Goal: Task Accomplishment & Management: Manage account settings

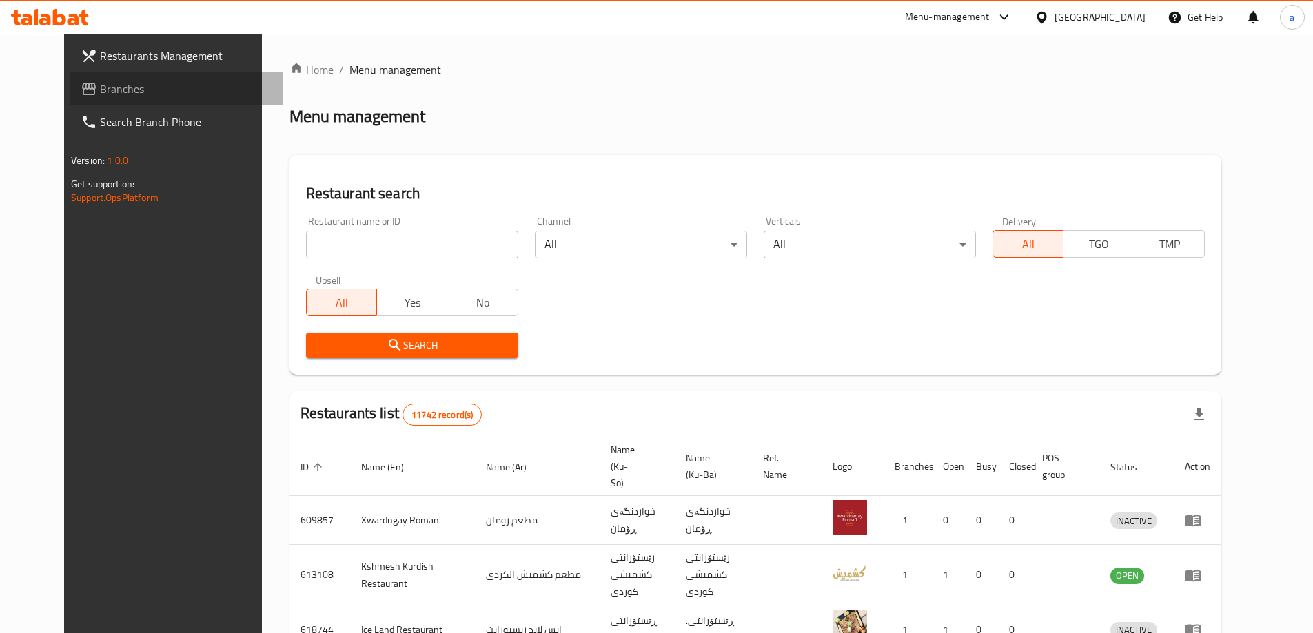
click at [116, 90] on span "Branches" at bounding box center [186, 89] width 172 height 17
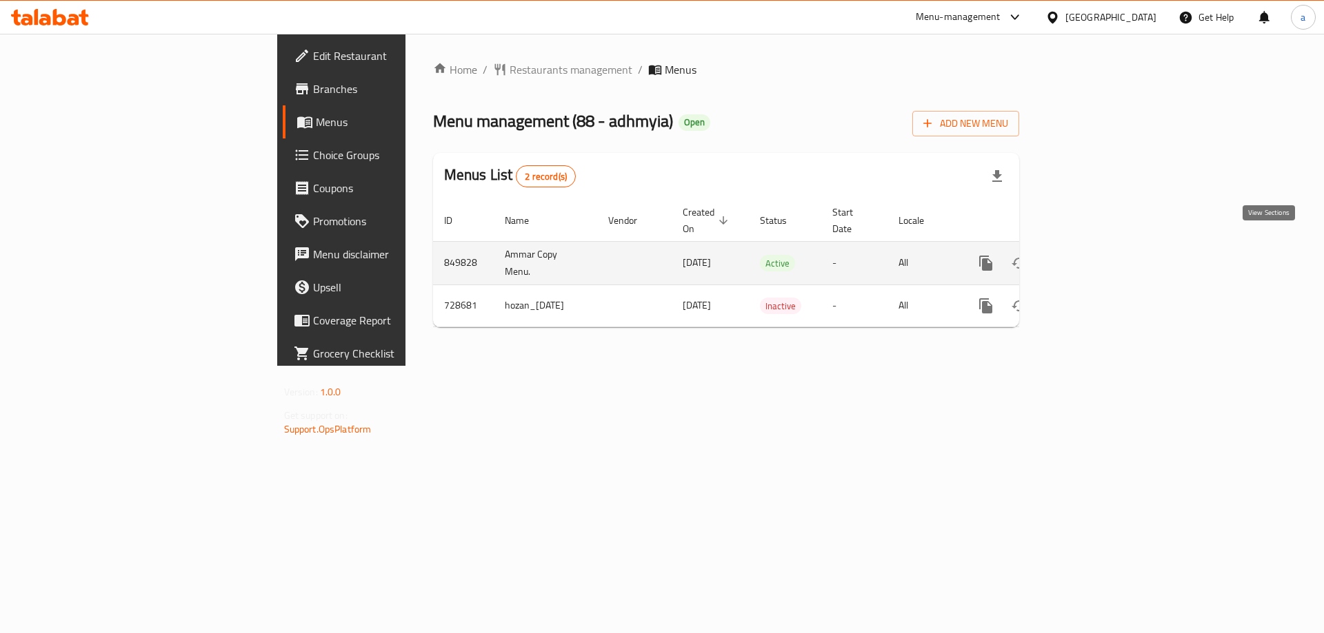
click at [1102, 247] on link "enhanced table" at bounding box center [1084, 263] width 33 height 33
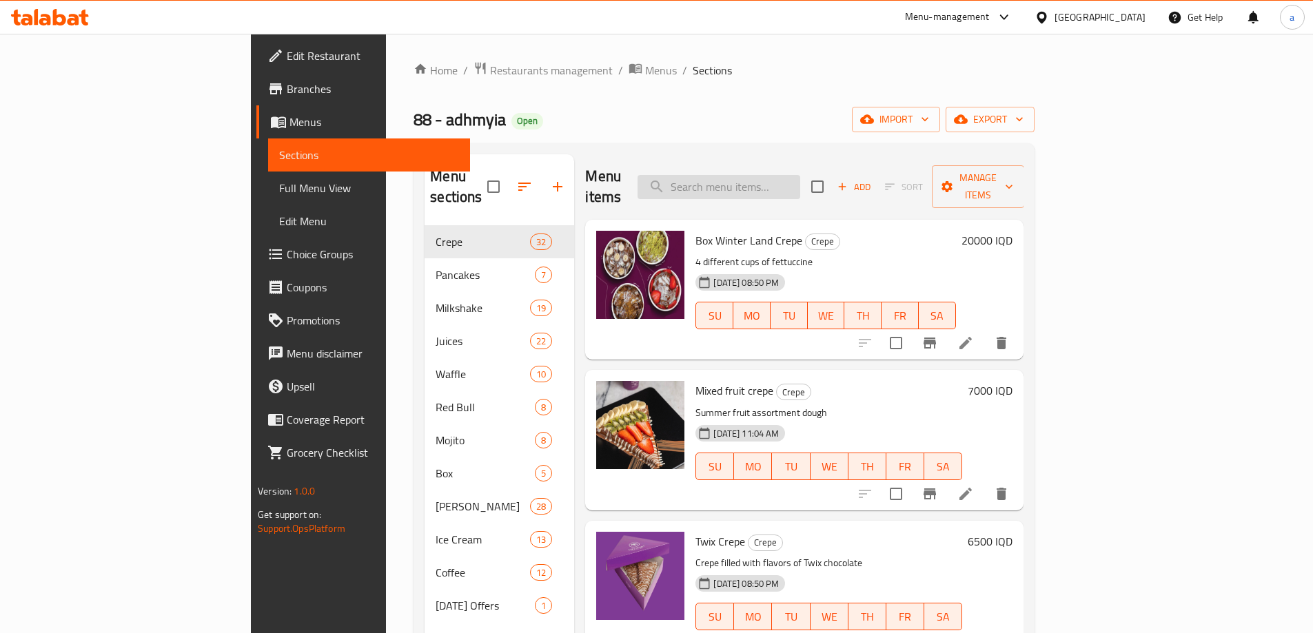
click at [793, 187] on input "search" at bounding box center [719, 187] width 163 height 24
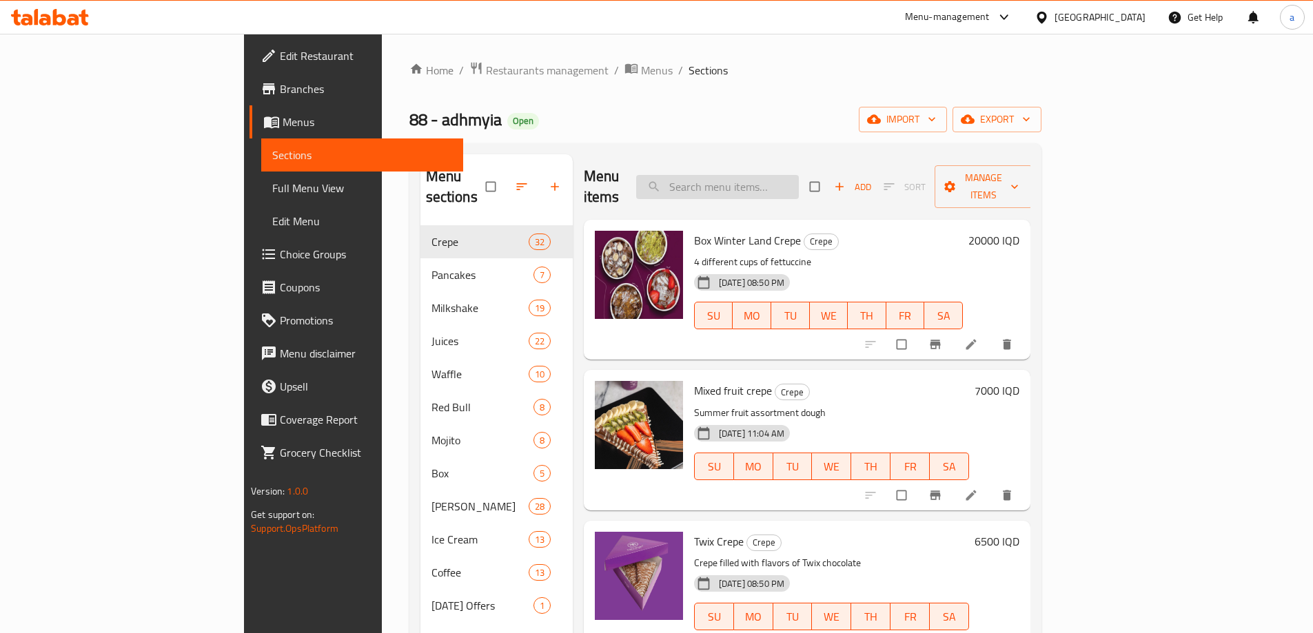
click at [799, 183] on input "search" at bounding box center [717, 187] width 163 height 24
click at [272, 186] on span "Full Menu View" at bounding box center [362, 188] width 180 height 17
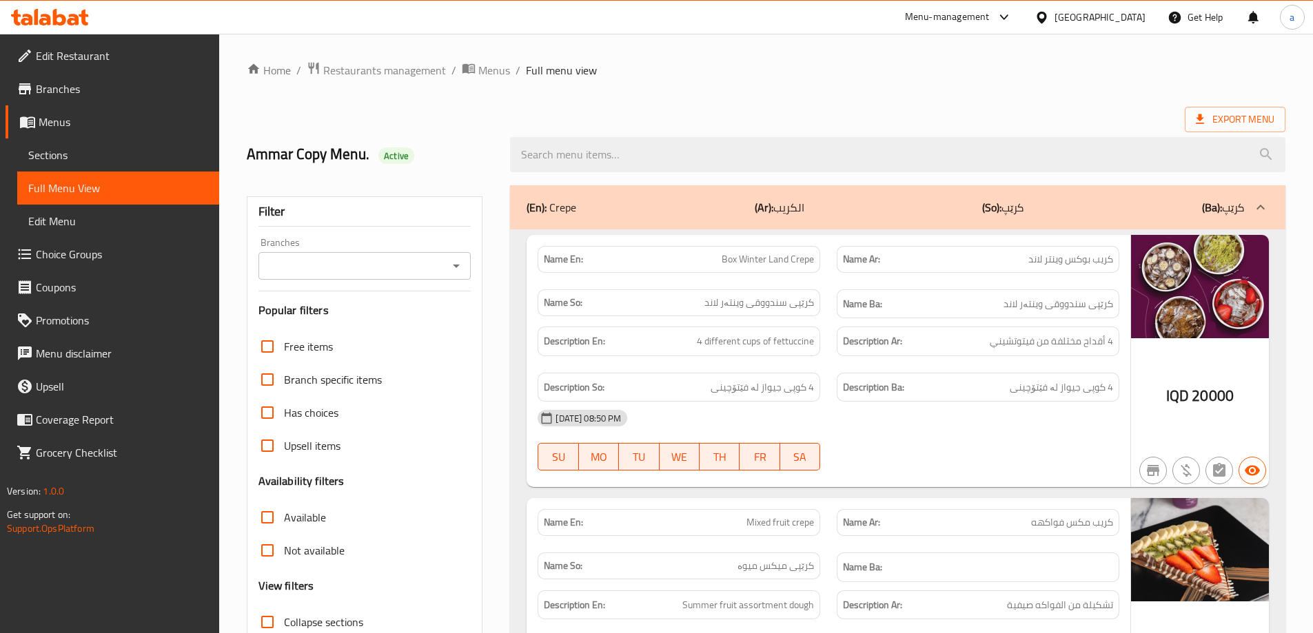
click at [189, 148] on span "Sections" at bounding box center [118, 155] width 180 height 17
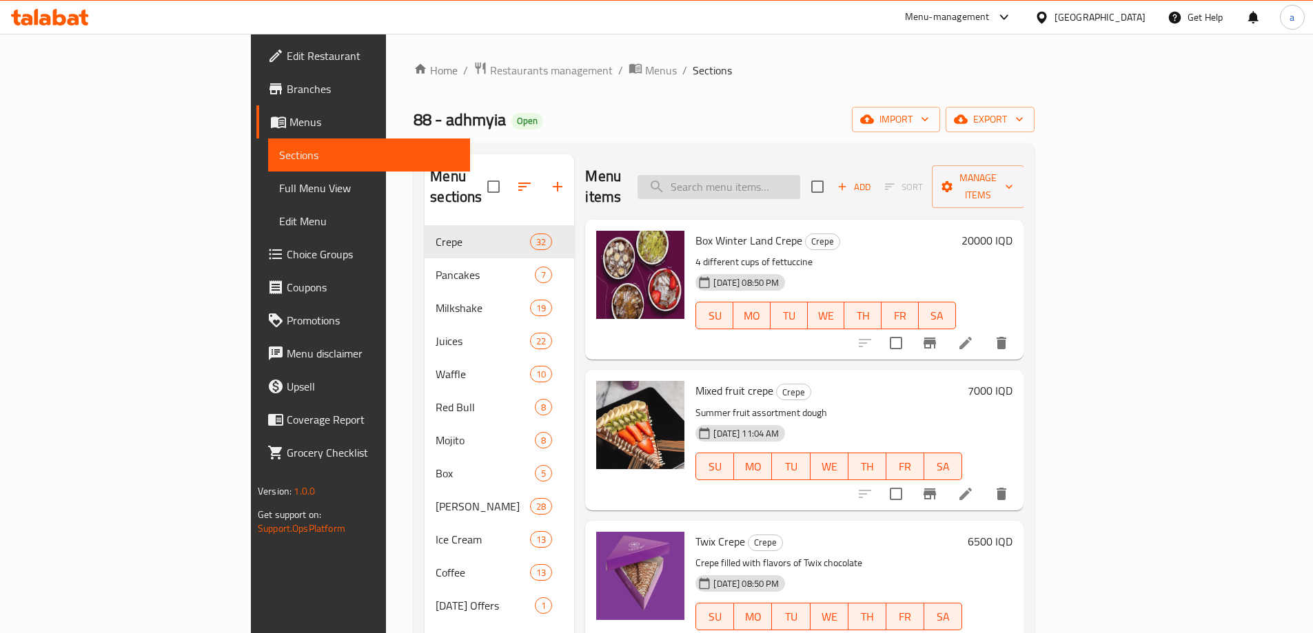
drag, startPoint x: 808, startPoint y: 156, endPoint x: 811, endPoint y: 170, distance: 14.7
click at [810, 165] on div "Menu items Add Sort Manage items" at bounding box center [804, 186] width 438 height 65
click at [800, 175] on input "search" at bounding box center [719, 187] width 163 height 24
type input "i"
type input "v"
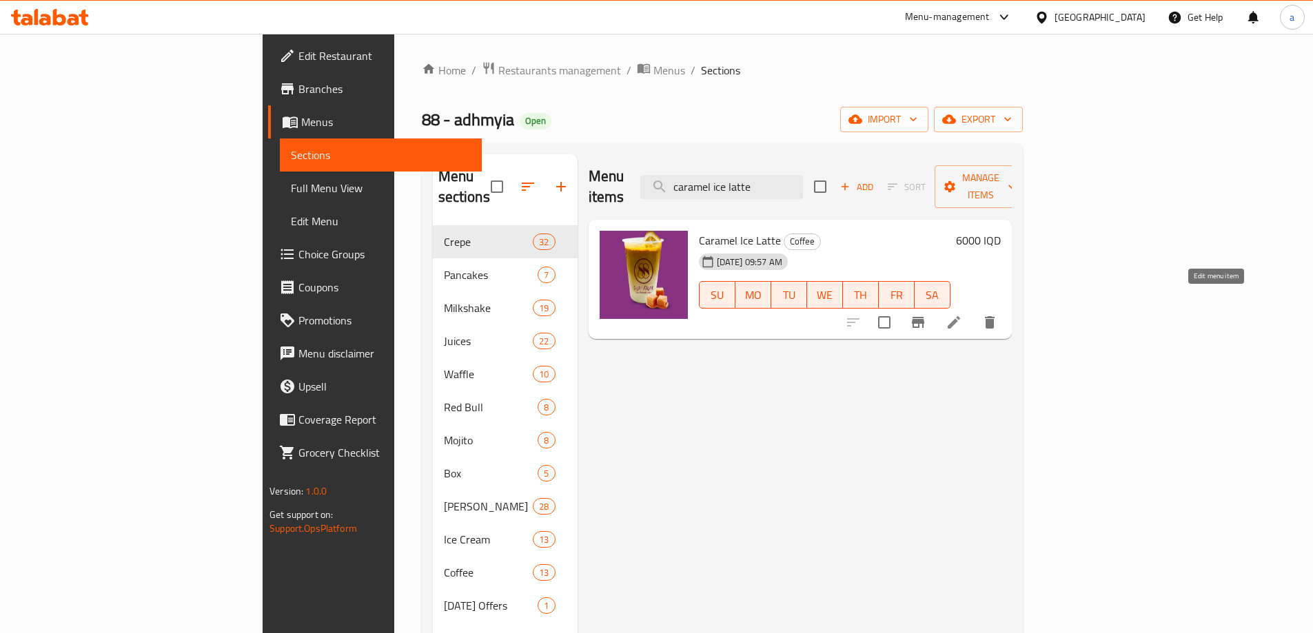
type input "caramel ice latte"
click at [962, 314] on icon at bounding box center [954, 322] width 17 height 17
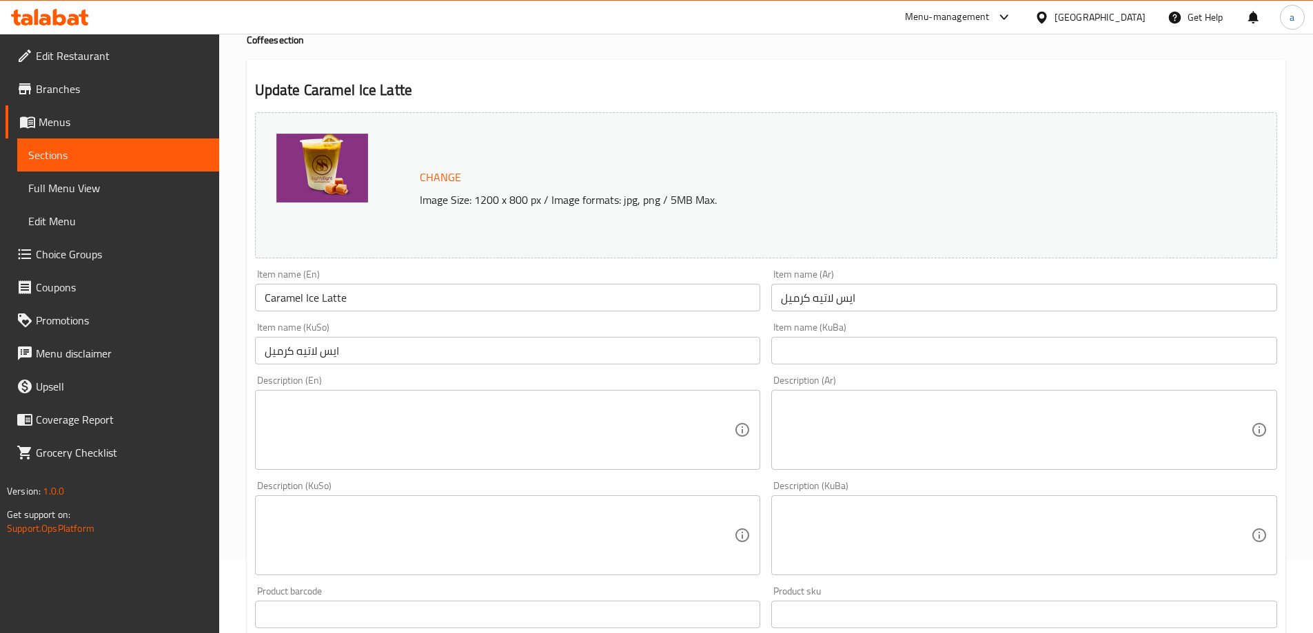
scroll to position [184, 0]
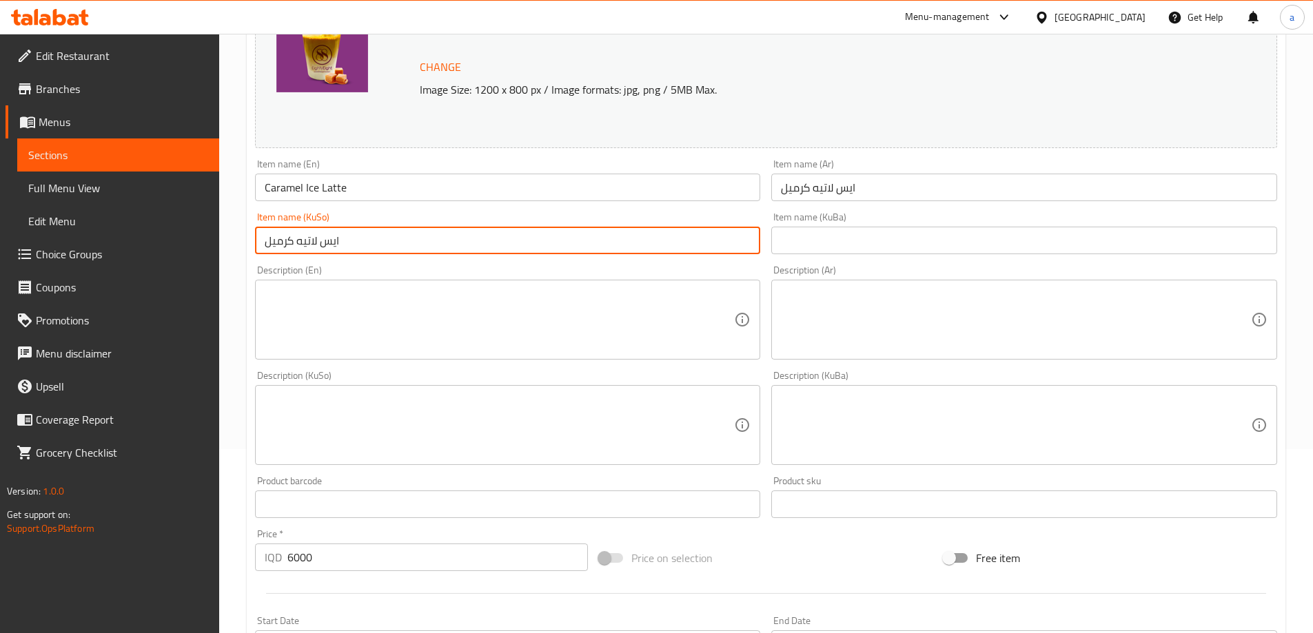
drag, startPoint x: 352, startPoint y: 249, endPoint x: 192, endPoint y: 266, distance: 160.8
click at [192, 265] on div "Edit Restaurant Branches Menus Sections Full Menu View Edit Menu Choice Groups …" at bounding box center [656, 409] width 1313 height 1119
drag, startPoint x: 437, startPoint y: 254, endPoint x: 258, endPoint y: 237, distance: 180.1
click at [258, 237] on input "ئایس لاتێی کەرامێل" at bounding box center [508, 241] width 506 height 28
type input "ئایس لاتێی کەرامێل"
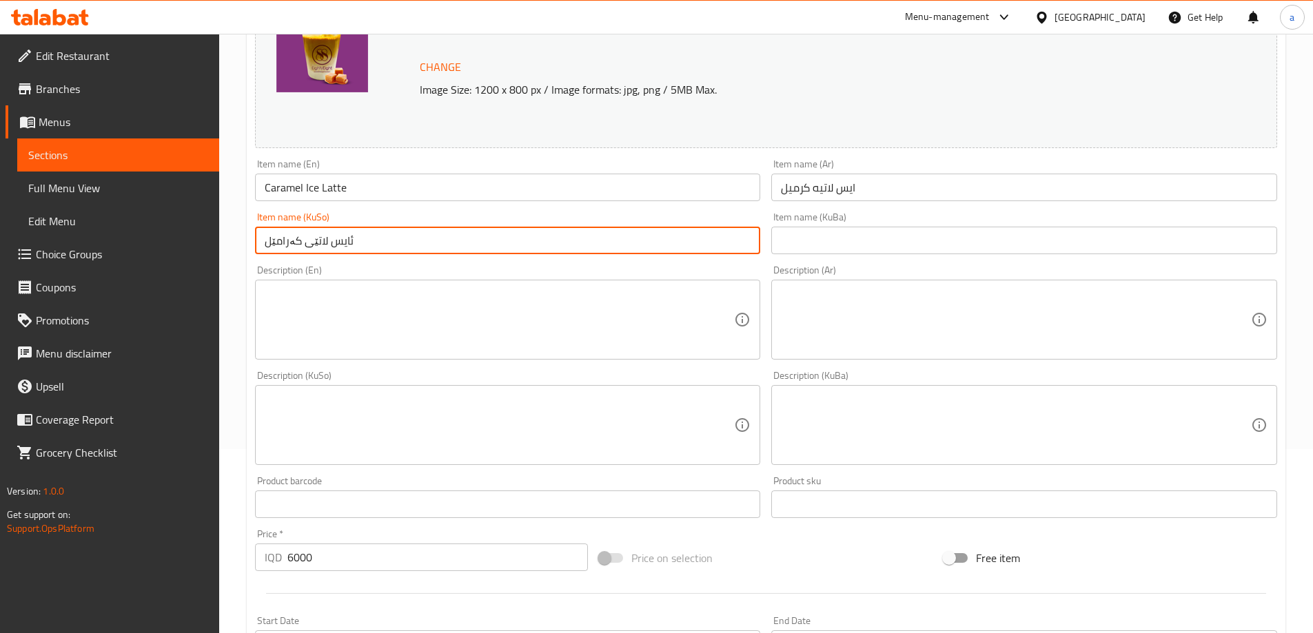
click at [960, 229] on input "text" at bounding box center [1024, 241] width 506 height 28
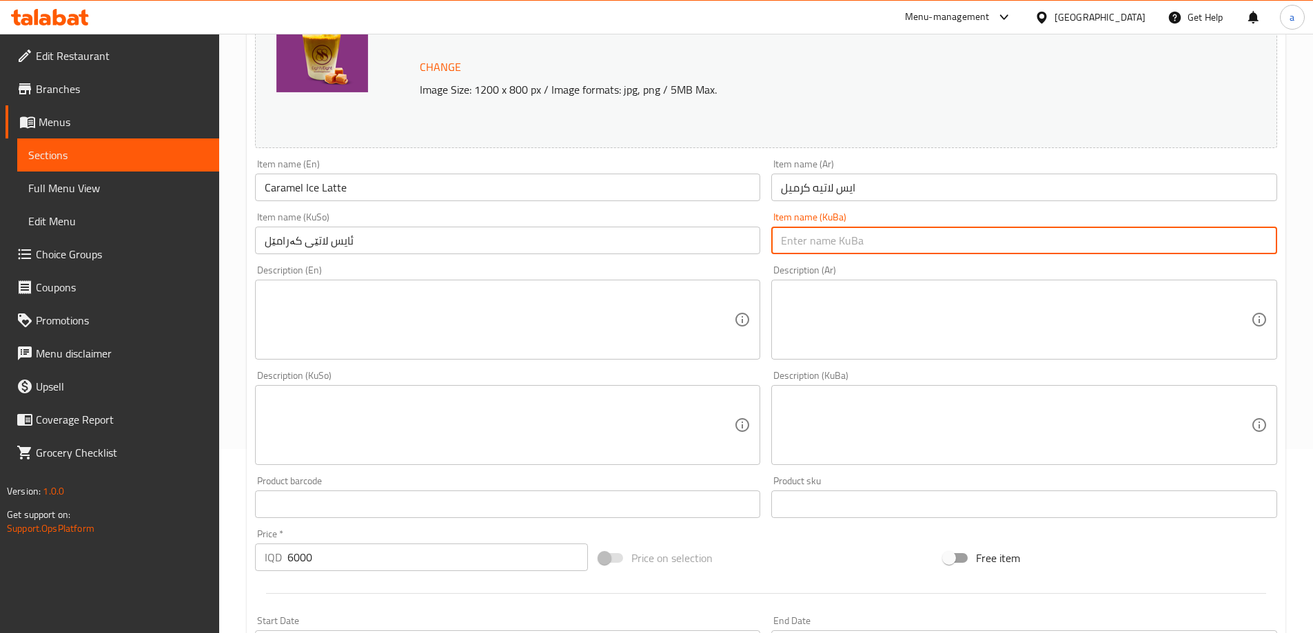
paste input "ئایس لاتێی کەرامێل"
type input "ئایس لاتێی کەرامێل"
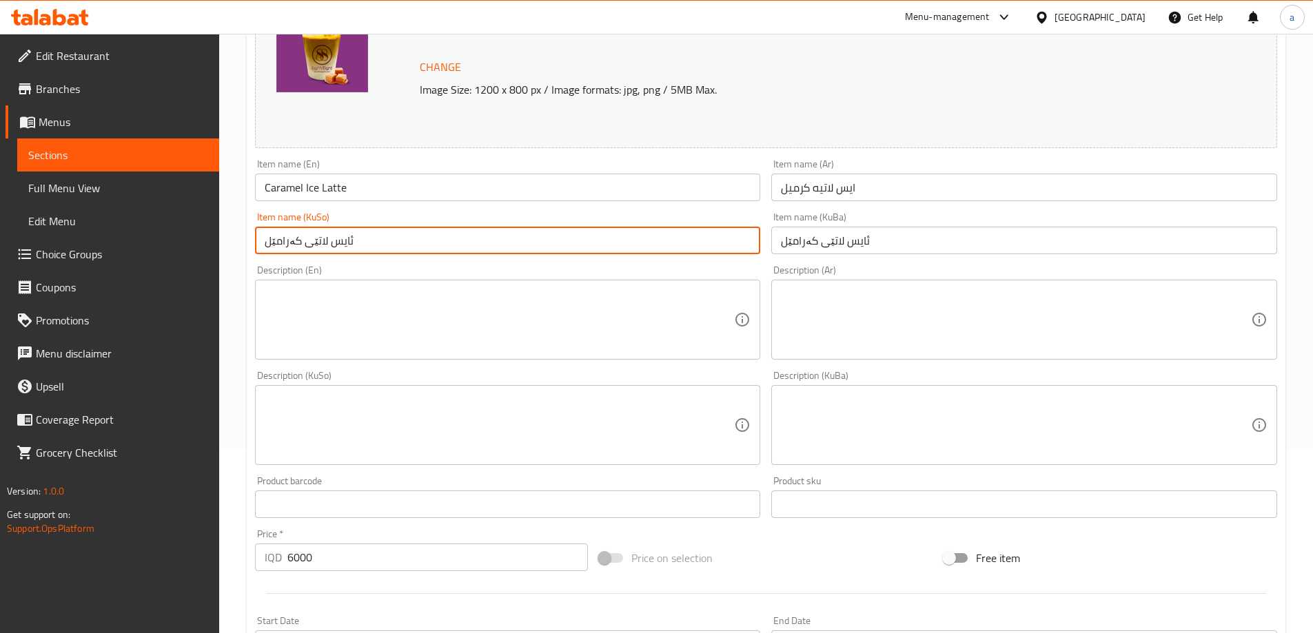
drag, startPoint x: 366, startPoint y: 232, endPoint x: 227, endPoint y: 237, distance: 138.6
click at [227, 237] on div "Home / Restaurants management / Menus / Sections / item / update Coffee section…" at bounding box center [766, 409] width 1094 height 1119
paste input "ڵ"
type input "ئایس لاتێی کەرامێڵ"
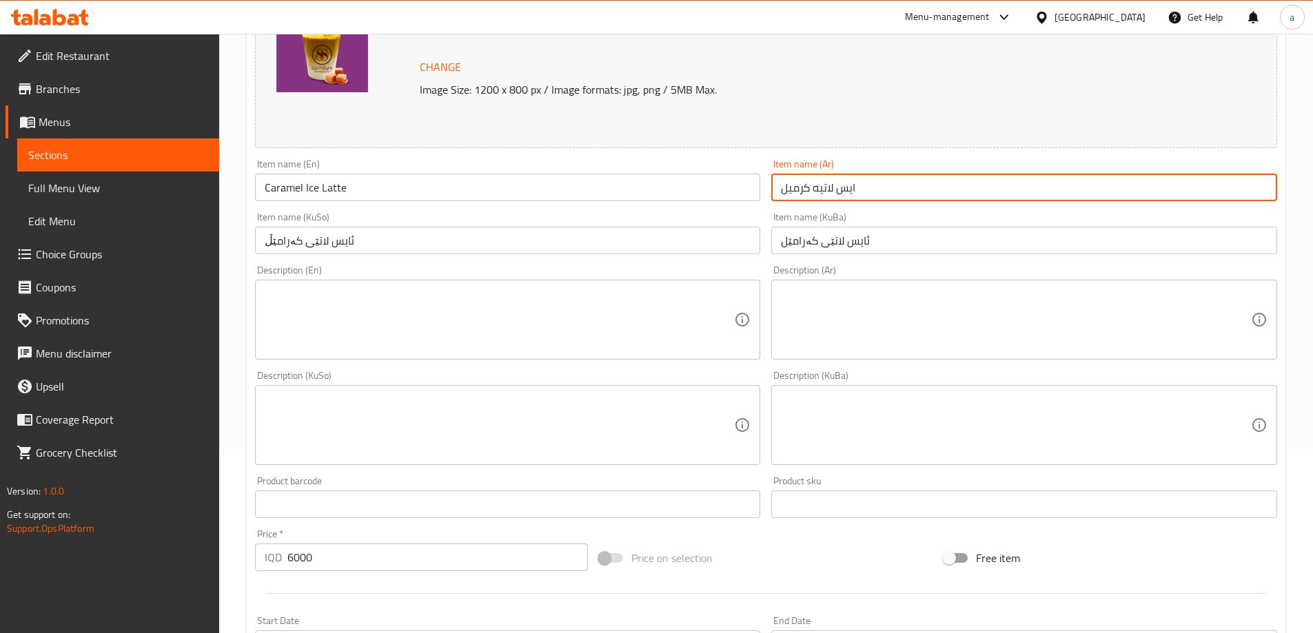
drag, startPoint x: 881, startPoint y: 200, endPoint x: 778, endPoint y: 208, distance: 103.7
click at [778, 208] on div "Change Image Size: 1200 x 800 px / Image formats: jpg, png / 5MB Max. Item name…" at bounding box center [766, 383] width 1033 height 773
paste input "يس لاتيه كرا"
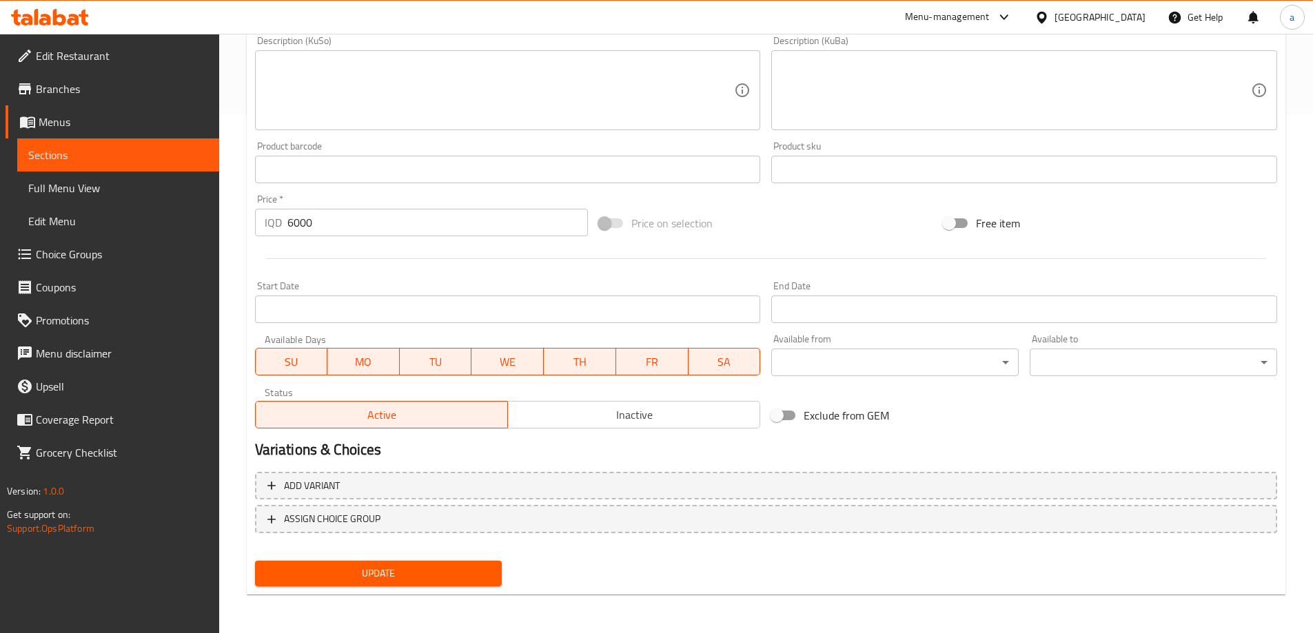
type input "آيس لاتيه كراميل"
click at [434, 578] on span "Update" at bounding box center [378, 573] width 225 height 17
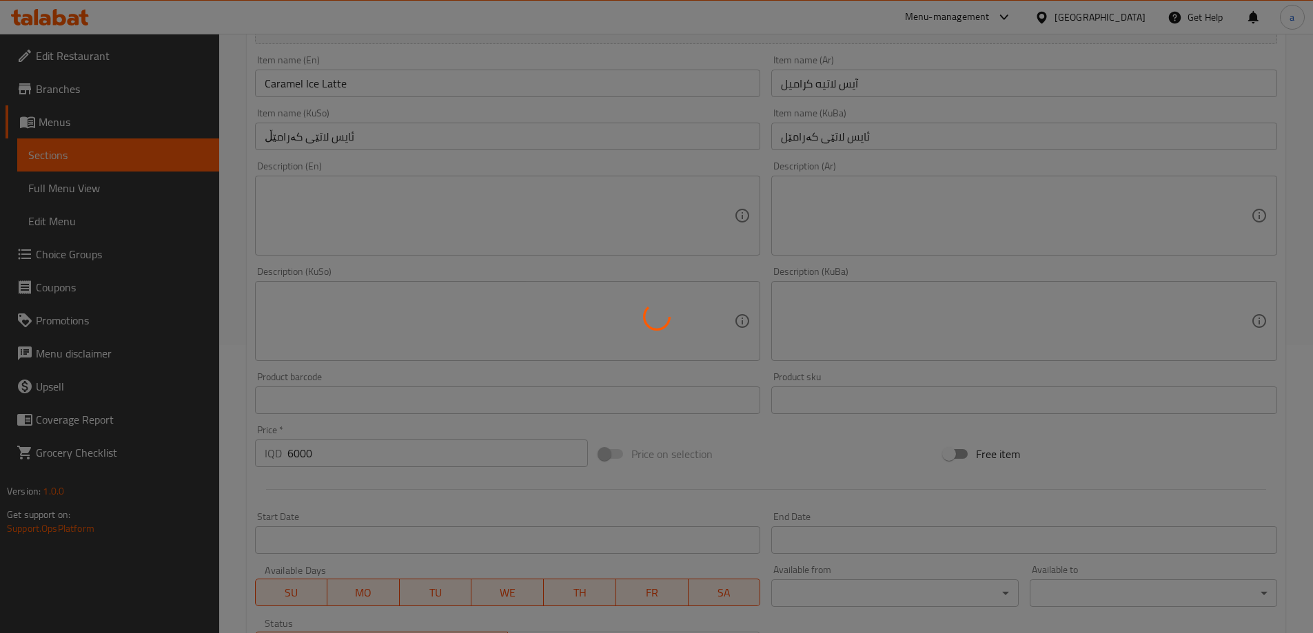
scroll to position [59, 0]
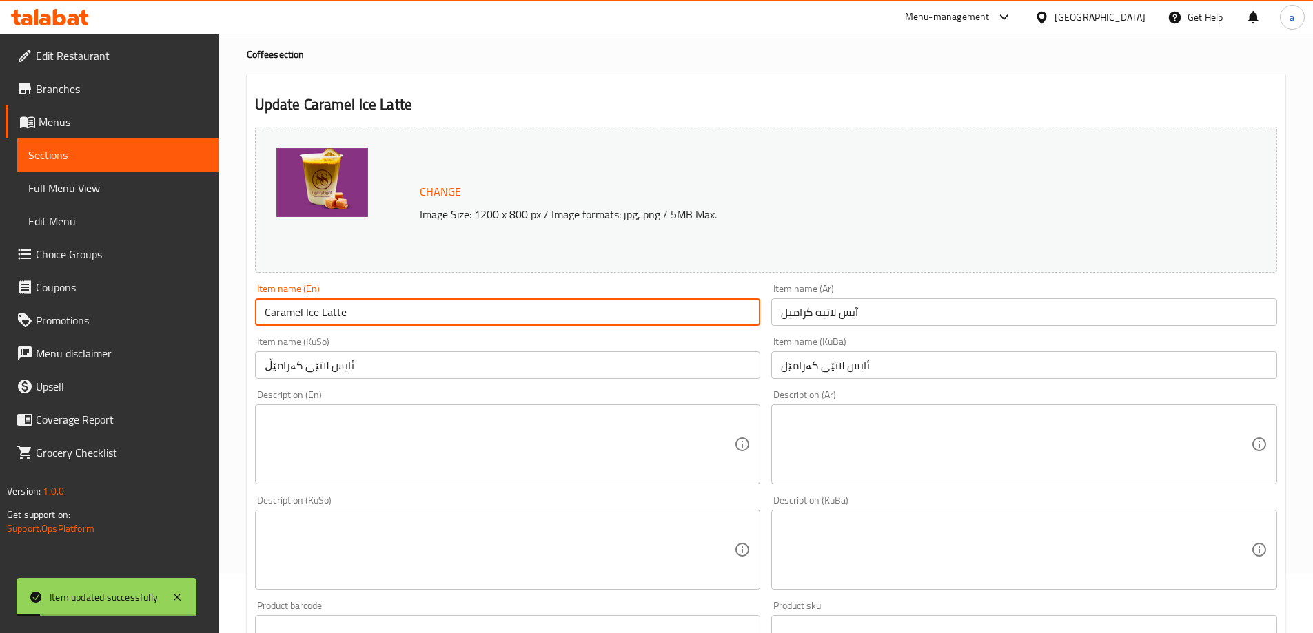
drag, startPoint x: 365, startPoint y: 312, endPoint x: 220, endPoint y: 341, distance: 148.3
click at [216, 339] on div "Edit Restaurant Branches Menus Sections Full Menu View Edit Menu Choice Groups …" at bounding box center [656, 533] width 1313 height 1119
click at [141, 189] on span "Full Menu View" at bounding box center [118, 188] width 180 height 17
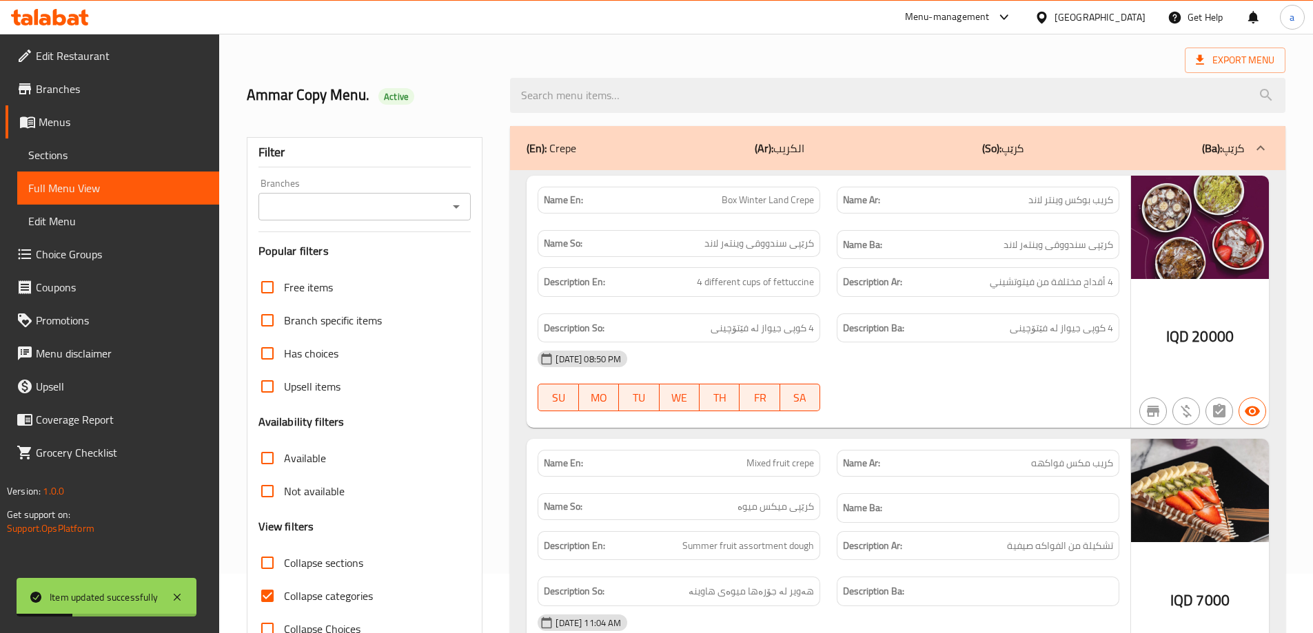
click at [456, 205] on icon "Open" at bounding box center [456, 207] width 17 height 17
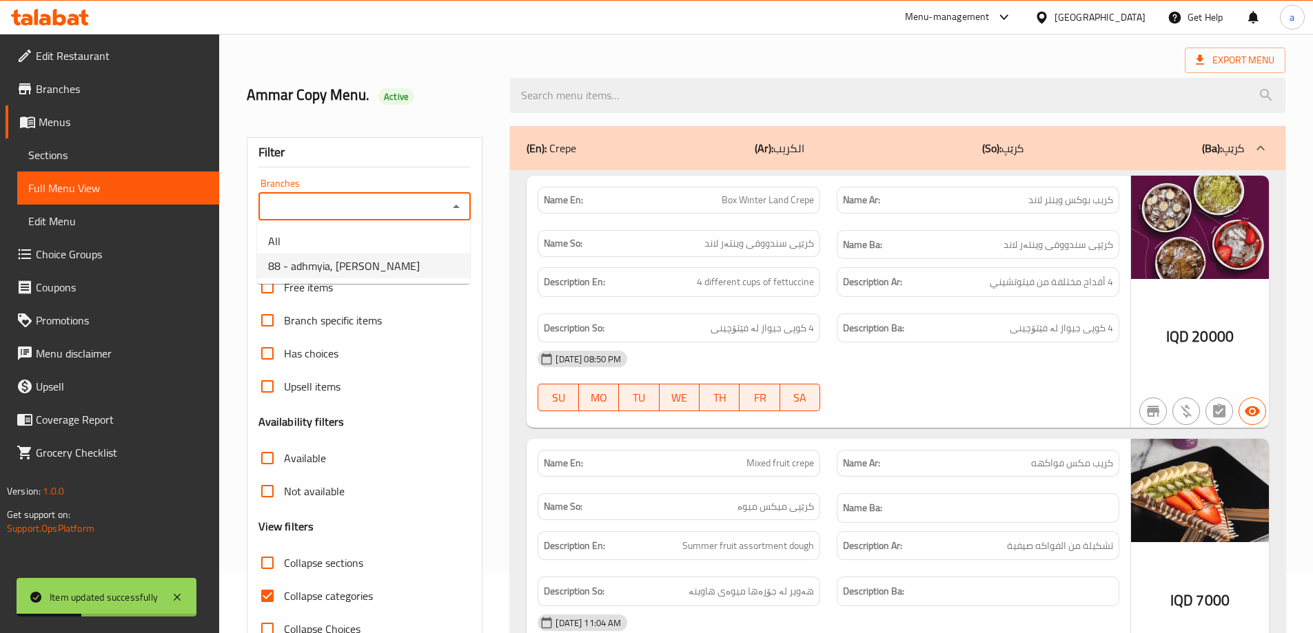
click at [420, 283] on ul "All 88 - adhmyia, [PERSON_NAME]" at bounding box center [363, 253] width 213 height 61
drag, startPoint x: 422, startPoint y: 268, endPoint x: 418, endPoint y: 276, distance: 9.2
click at [422, 269] on li "88 - adhmyia, [PERSON_NAME]" at bounding box center [363, 266] width 213 height 25
type input "88 - adhmyia, [PERSON_NAME]"
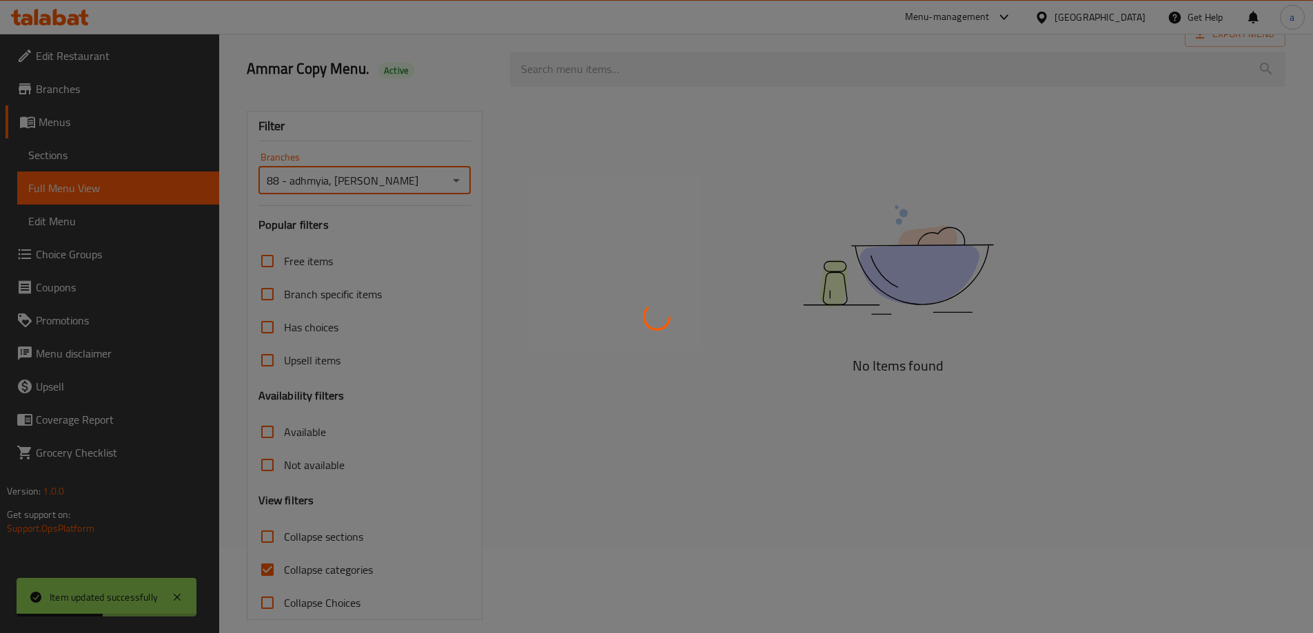
scroll to position [100, 0]
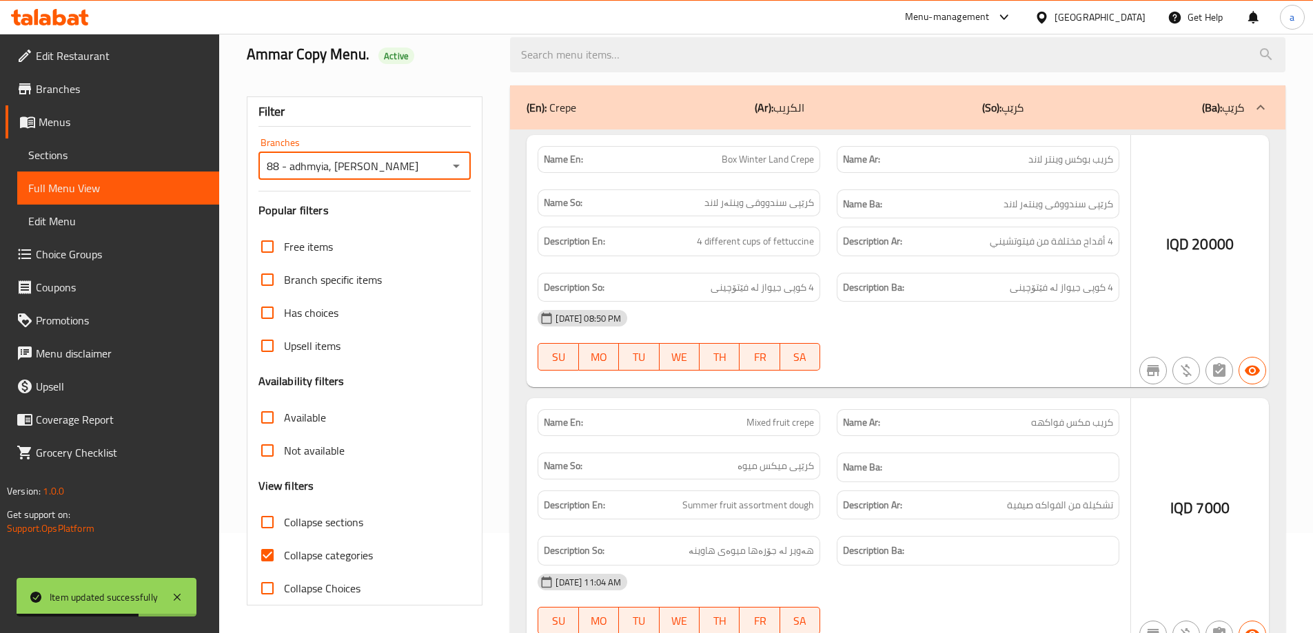
click at [305, 558] on div at bounding box center [656, 316] width 1313 height 633
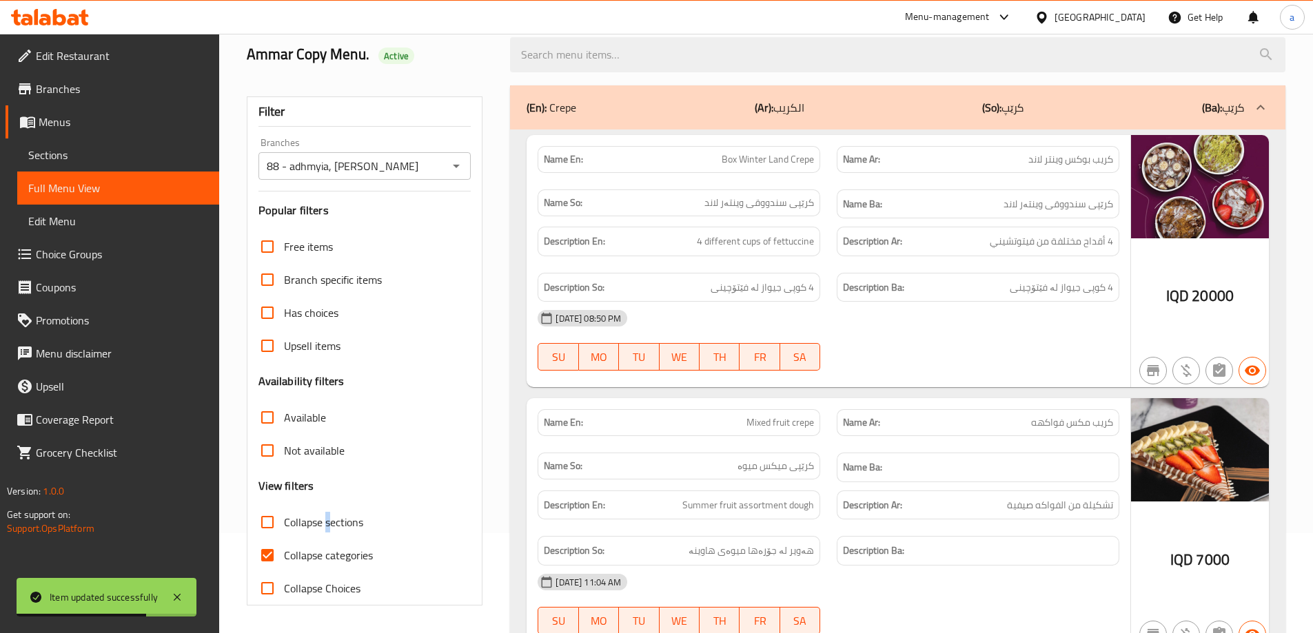
click at [328, 520] on span "Collapse sections" at bounding box center [323, 522] width 79 height 17
click at [267, 519] on input "Collapse sections" at bounding box center [267, 522] width 33 height 33
checkbox input "true"
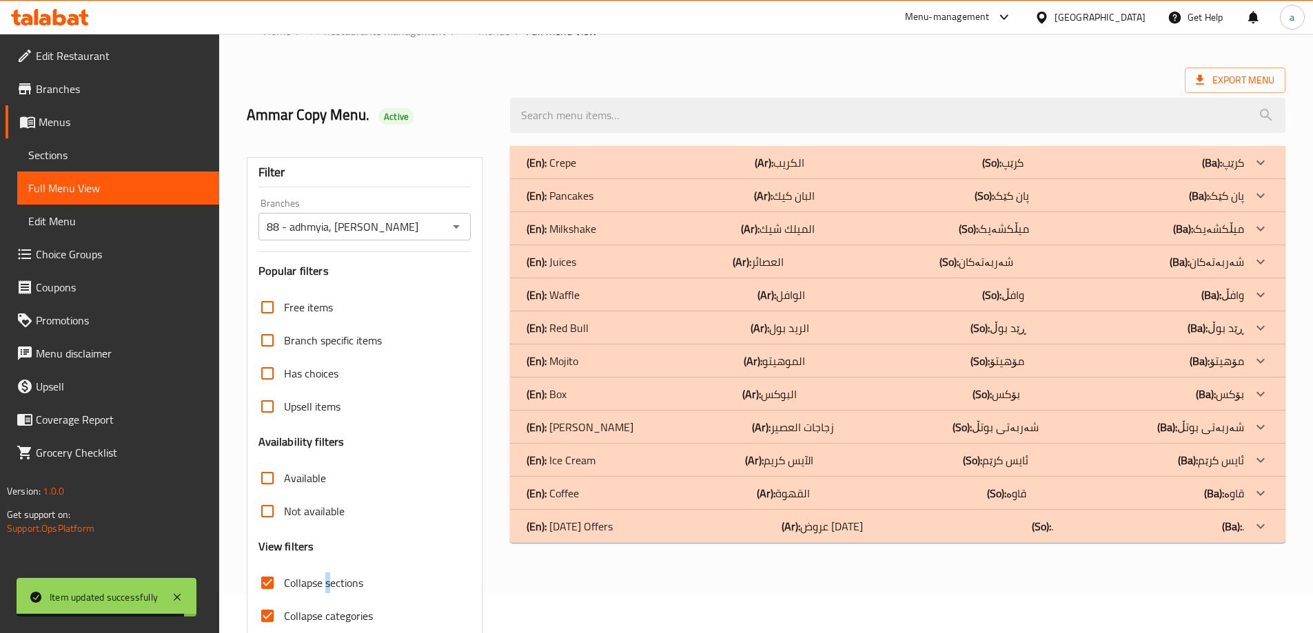
scroll to position [8, 0]
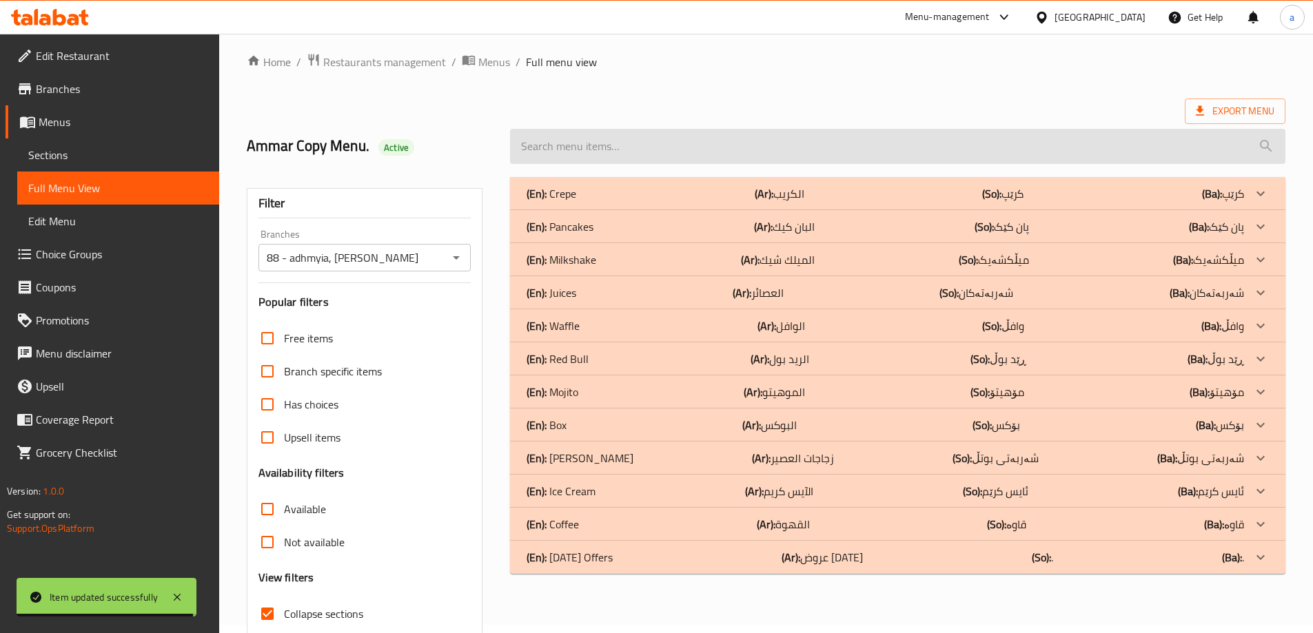
drag, startPoint x: 782, startPoint y: 108, endPoint x: 763, endPoint y: 147, distance: 43.2
click at [782, 110] on div "Export Menu" at bounding box center [766, 112] width 1039 height 26
click at [761, 152] on input "search" at bounding box center [897, 146] width 775 height 35
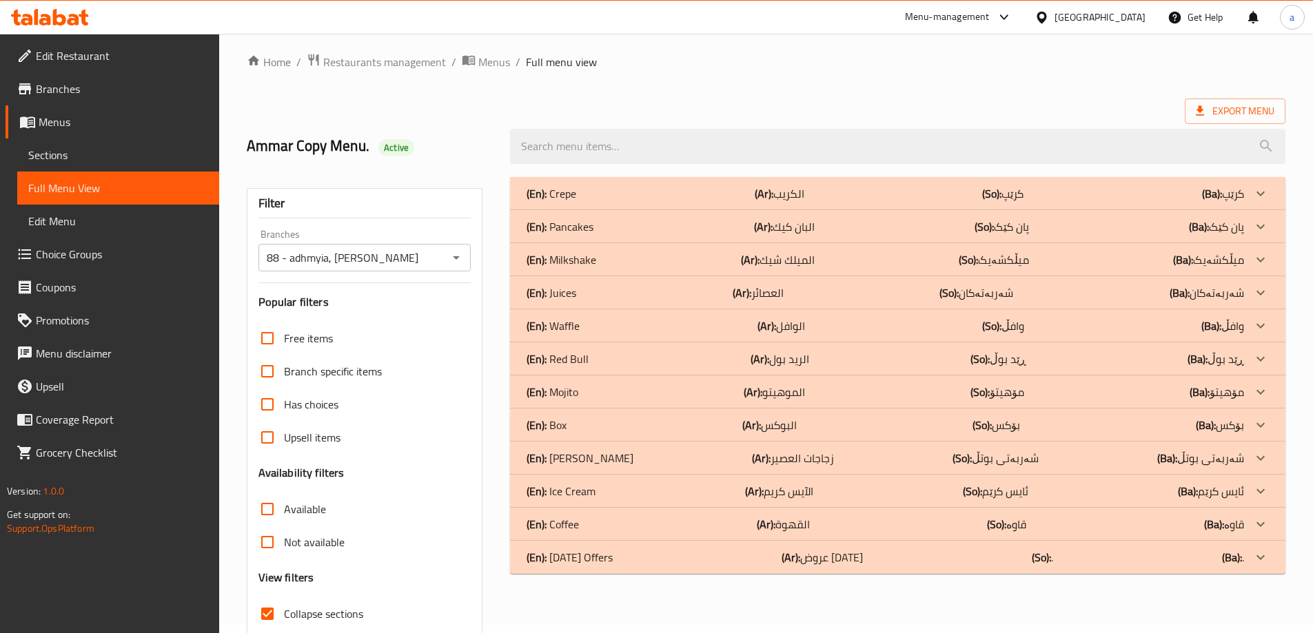
paste input "Caramel Ice Latte"
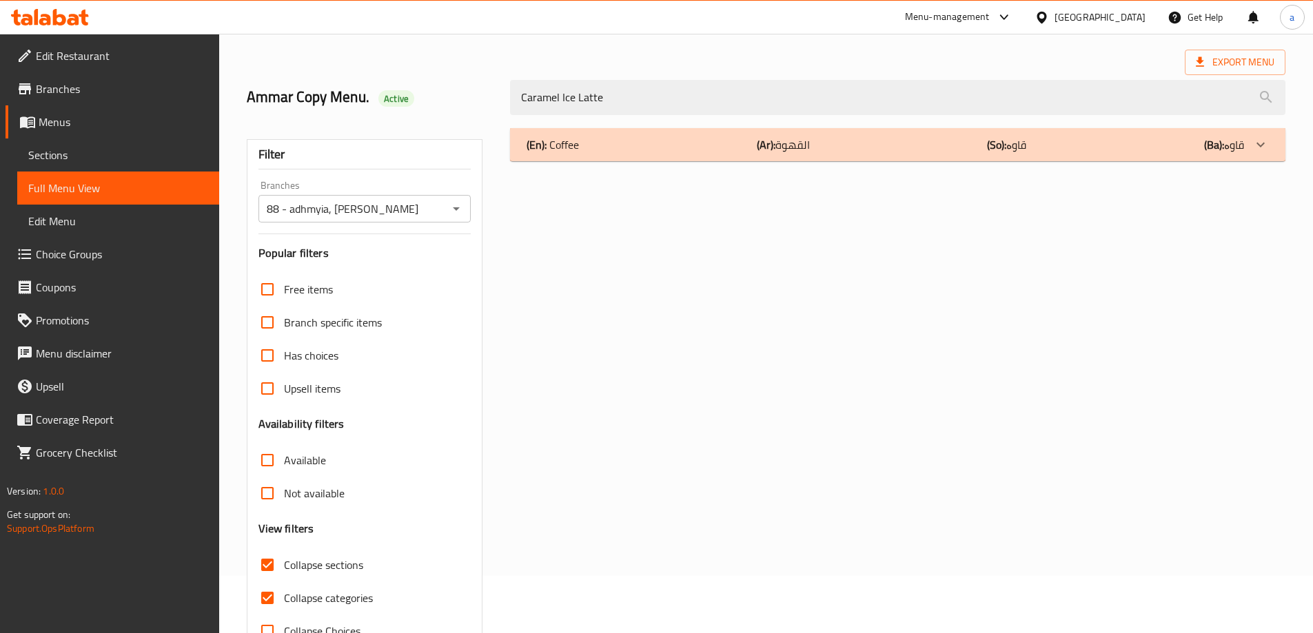
scroll to position [100, 0]
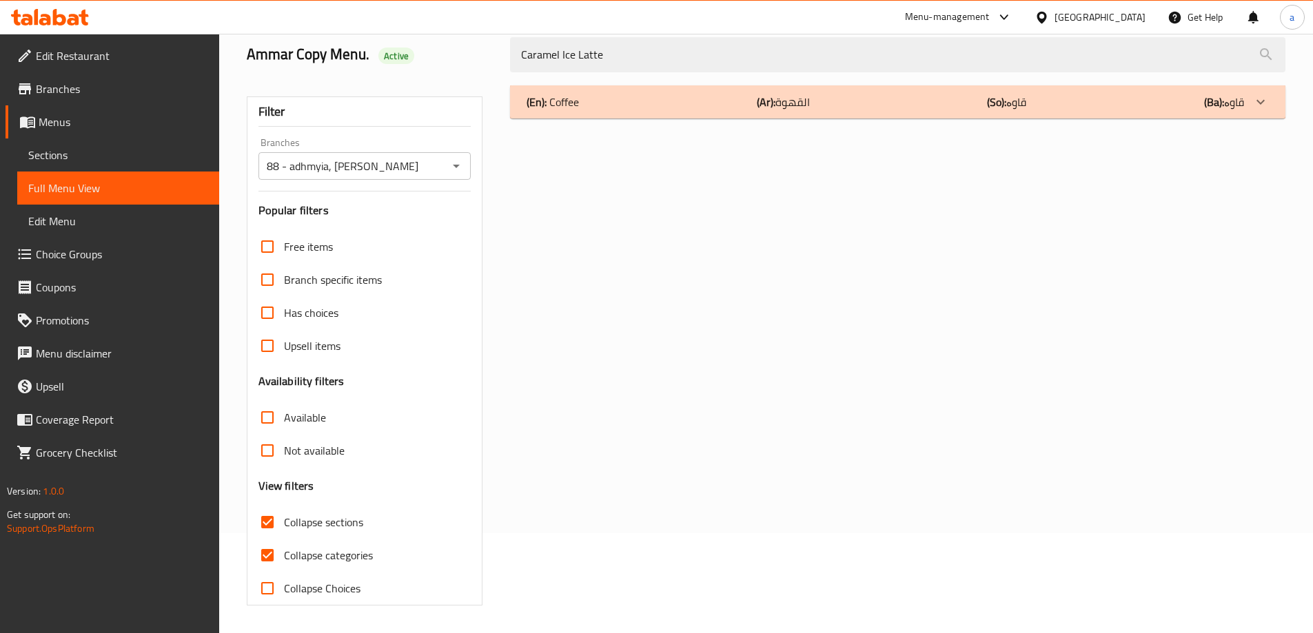
type input "Caramel Ice Latte"
click at [315, 547] on span "Collapse categories" at bounding box center [328, 555] width 89 height 17
click at [284, 547] on input "Collapse categories" at bounding box center [267, 555] width 33 height 33
checkbox input "false"
click at [1049, 112] on div "(En): Coffee (Ar): القهوة (So): قاوە (Ba): قاوە" at bounding box center [897, 101] width 775 height 33
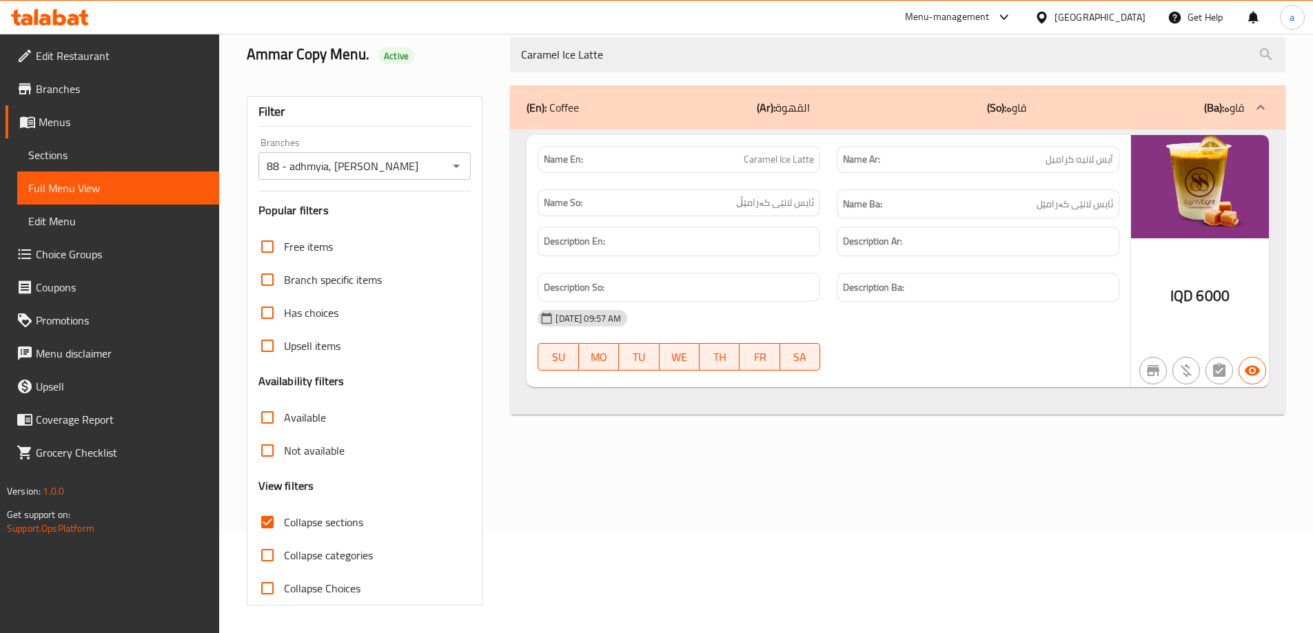
click at [45, 10] on icon at bounding box center [50, 17] width 78 height 17
